Goal: Information Seeking & Learning: Learn about a topic

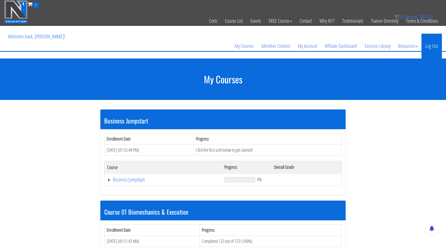
click at [430, 44] on link "Log Out" at bounding box center [432, 46] width 20 height 25
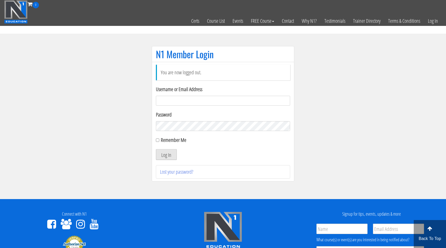
type input "[EMAIL_ADDRESS][DOMAIN_NAME]"
click at [164, 156] on button "Log In" at bounding box center [166, 154] width 21 height 11
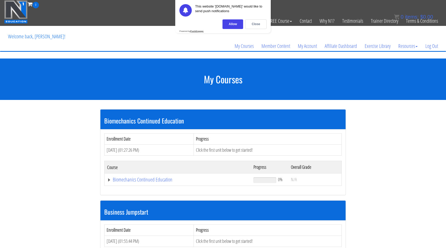
click at [259, 33] on div "My Courses Member Content My Account Affiliate Dashboard Exercise Library Resou…" at bounding box center [223, 38] width 438 height 25
click at [257, 24] on div "Close" at bounding box center [255, 24] width 21 height 10
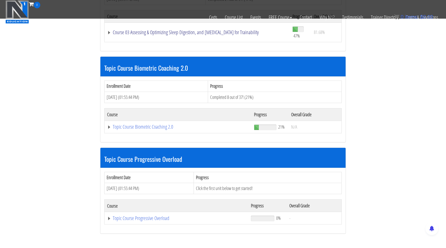
scroll to position [504, 0]
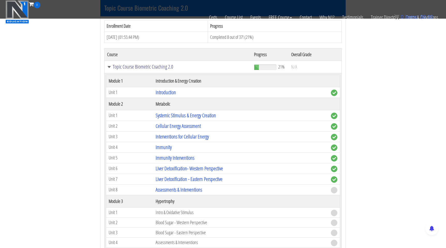
scroll to position [633, 0]
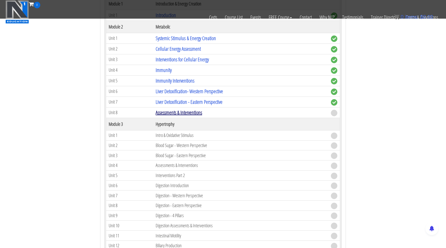
click at [187, 115] on link "Assessments & Interventions" at bounding box center [179, 112] width 47 height 7
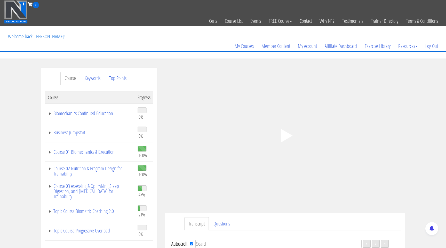
click at [284, 137] on polygon at bounding box center [287, 135] width 12 height 13
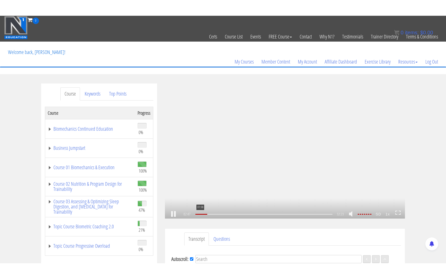
scroll to position [141, 0]
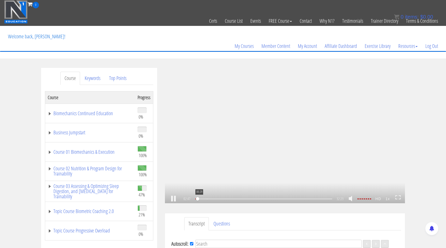
drag, startPoint x: 197, startPoint y: 198, endPoint x: 194, endPoint y: 198, distance: 3.1
click at [196, 198] on div at bounding box center [197, 198] width 2 height 1
click at [399, 197] on icon at bounding box center [399, 197] width 6 height 4
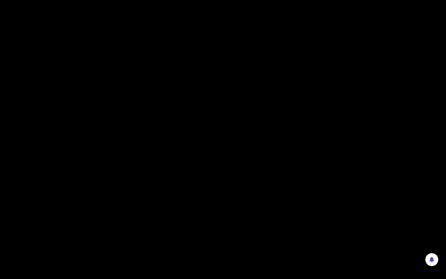
click at [334, 150] on div ".a{fill:#000;opacity:0.65;}.b{fill:#fff;opacity:1.0;} .fp-color-play{opacity:0.…" at bounding box center [223, 139] width 446 height 279
click at [326, 157] on div ".a{fill:#000;opacity:0.65;}.b{fill:#fff;opacity:1.0;} .fp-color-play{opacity:0.…" at bounding box center [223, 139] width 446 height 279
click at [384, 143] on div ".a{fill:#000;opacity:0.65;}.b{fill:#fff;opacity:1.0;} .fp-color-play{opacity:0.…" at bounding box center [223, 139] width 446 height 279
click at [273, 99] on div ".a{fill:#000;opacity:0.65;}.b{fill:#fff;opacity:1.0;} .fp-color-play{opacity:0.…" at bounding box center [223, 139] width 446 height 279
click at [297, 122] on div ".a{fill:#000;opacity:0.65;}.b{fill:#fff;opacity:1.0;} .fp-color-play{opacity:0.…" at bounding box center [223, 139] width 446 height 279
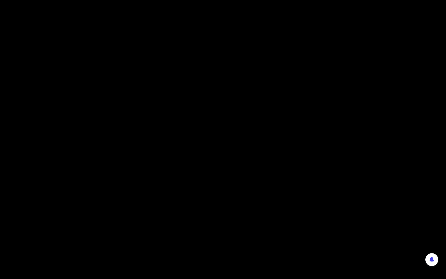
click at [298, 122] on div ".a{fill:#000;opacity:0.65;}.b{fill:#fff;opacity:1.0;} .fp-color-play{opacity:0.…" at bounding box center [223, 139] width 446 height 279
click at [259, 164] on div ".a{fill:#000;opacity:0.65;}.b{fill:#fff;opacity:1.0;} .fp-color-play{opacity:0.…" at bounding box center [223, 139] width 446 height 279
